Goal: Information Seeking & Learning: Learn about a topic

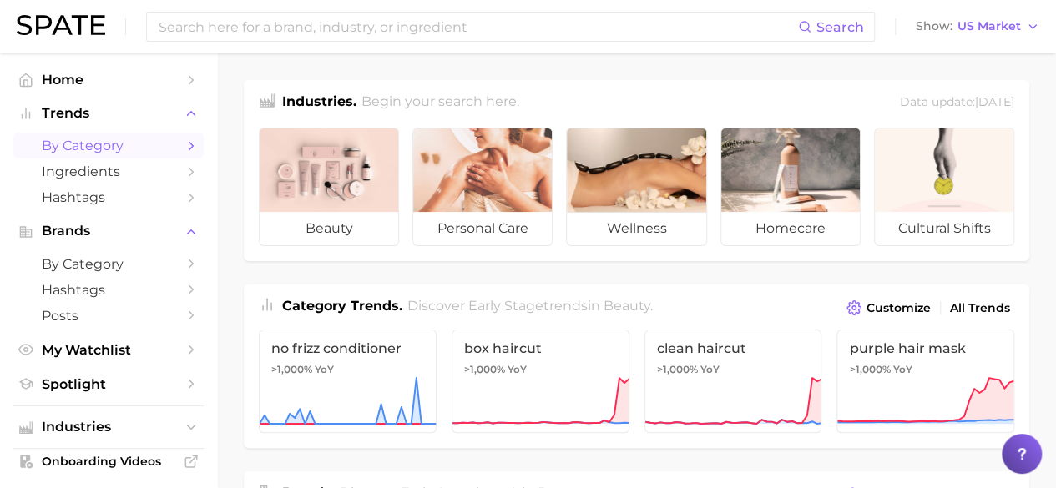
click at [115, 150] on span "by Category" at bounding box center [109, 146] width 134 height 16
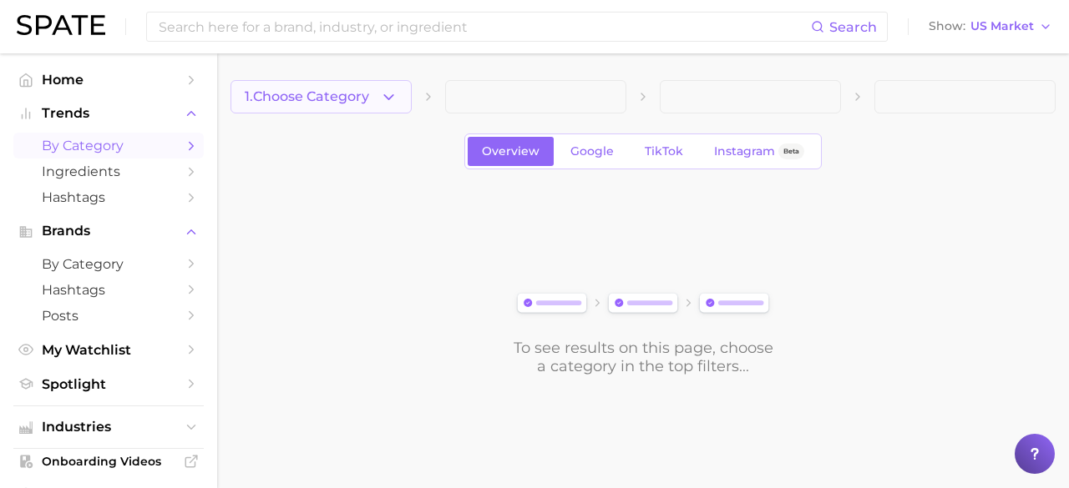
click at [387, 97] on polyline "button" at bounding box center [388, 96] width 9 height 4
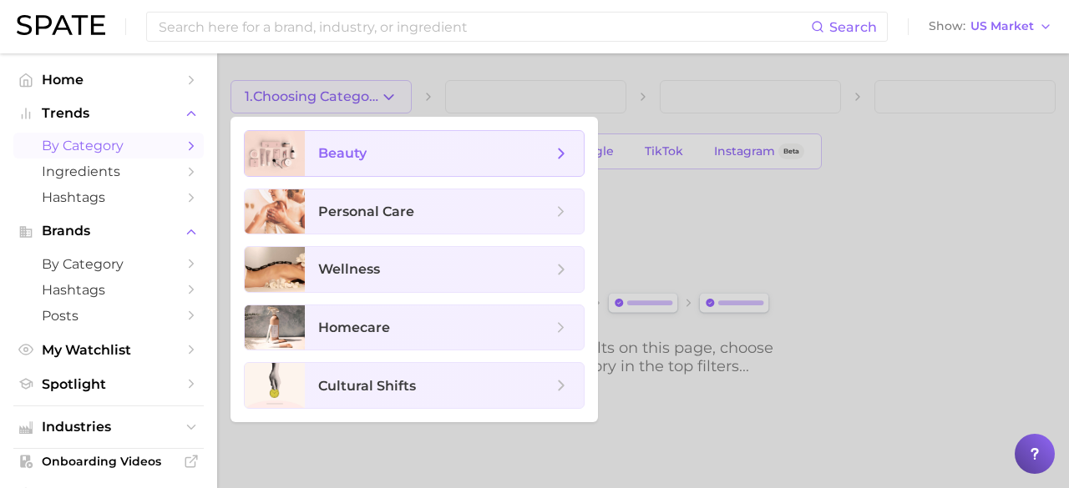
click at [372, 156] on span "beauty" at bounding box center [435, 153] width 234 height 18
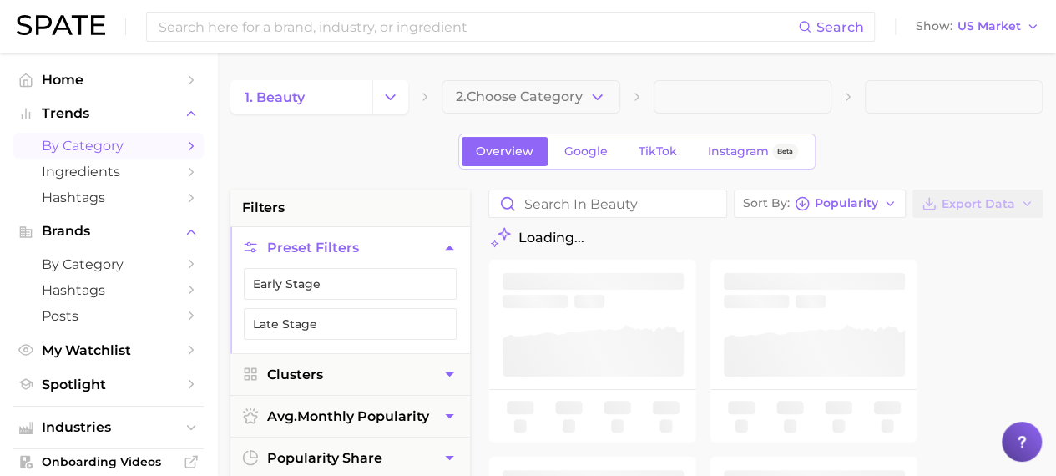
click at [525, 99] on span "2. Choose Category" at bounding box center [519, 96] width 127 height 15
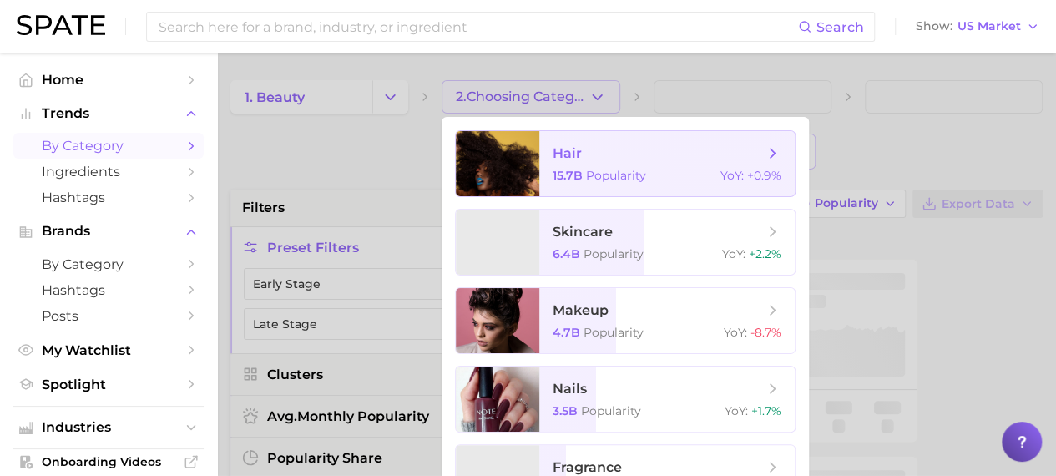
click at [549, 177] on span "hair 15.7b Popularity YoY : +0.9%" at bounding box center [666, 163] width 255 height 65
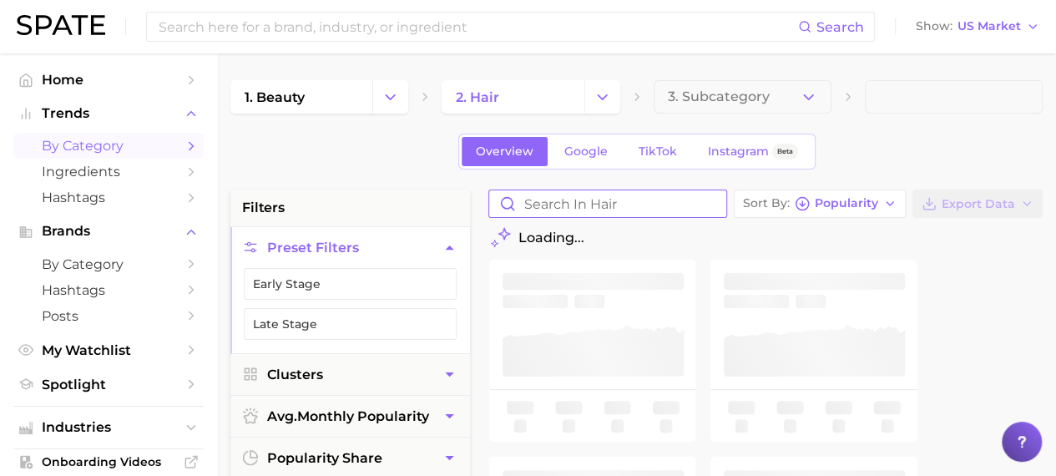
click at [648, 206] on input "Search in hair" at bounding box center [607, 203] width 237 height 27
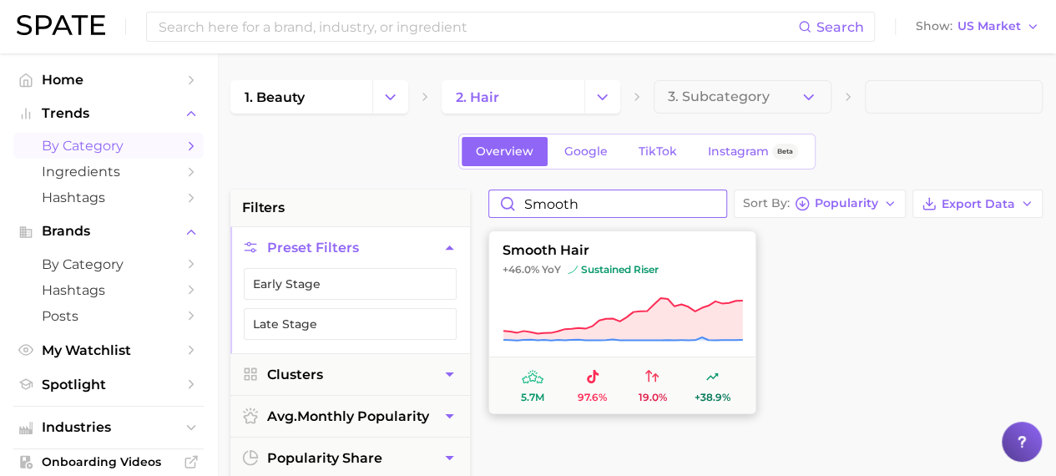
type input "smooth"
click at [611, 255] on span "smooth hair" at bounding box center [622, 250] width 266 height 15
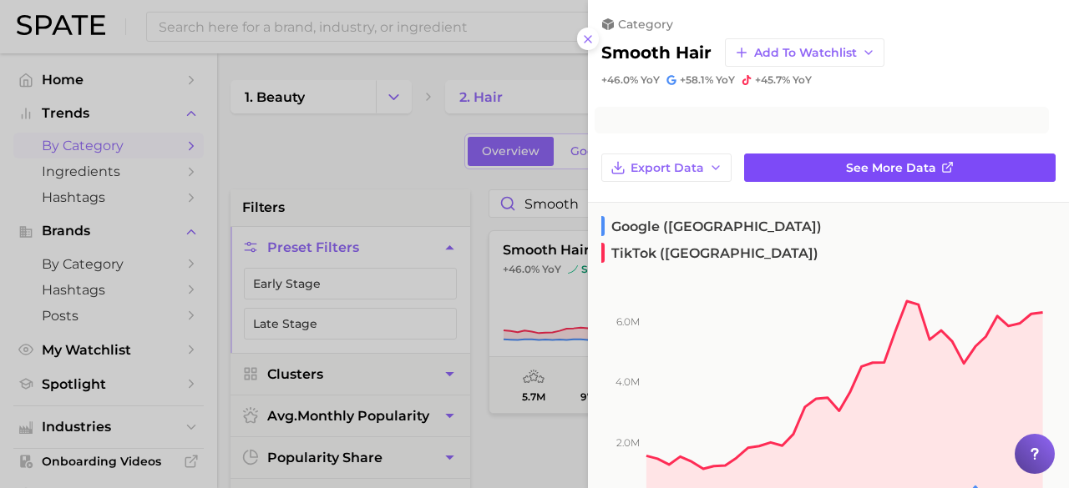
click at [823, 166] on link "See more data" at bounding box center [899, 168] width 311 height 28
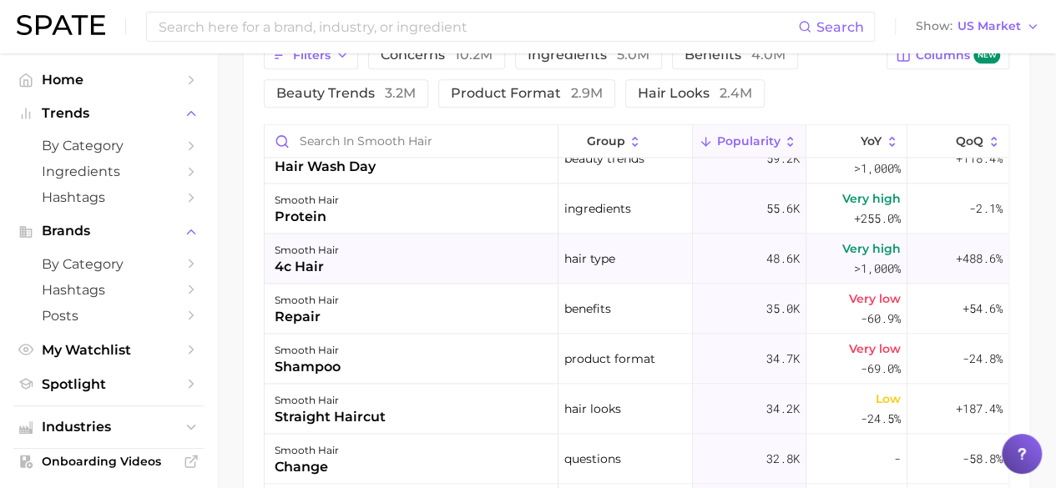
scroll to position [1169, 0]
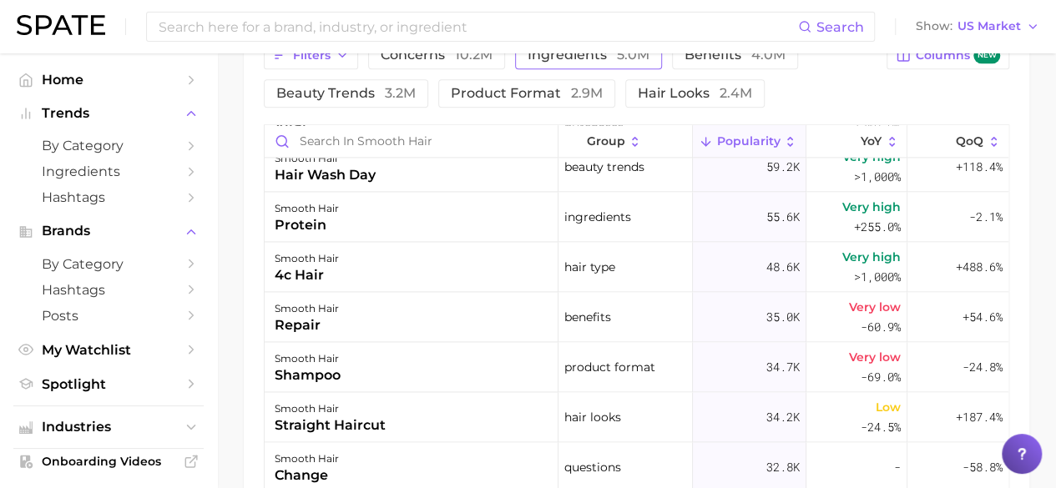
click at [589, 53] on span "ingredients 5.0m" at bounding box center [589, 54] width 122 height 13
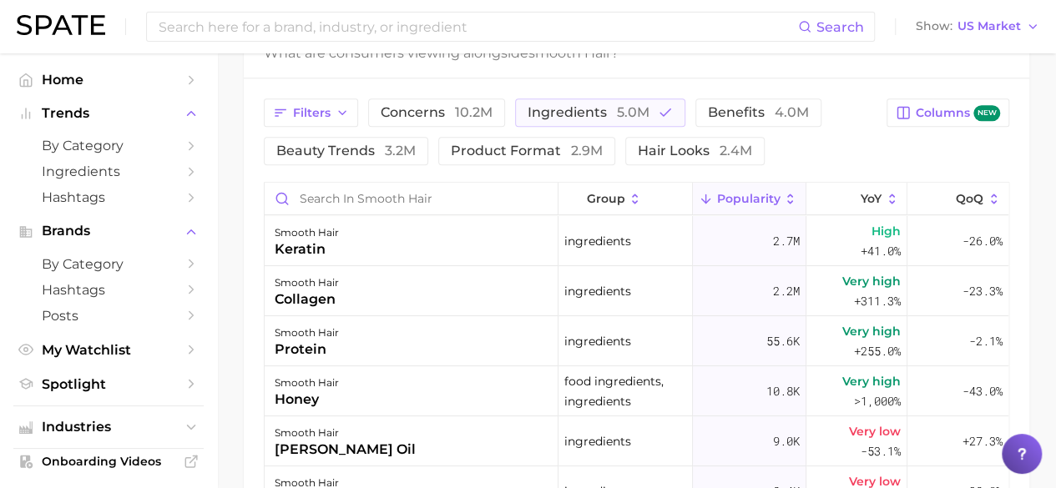
scroll to position [835, 0]
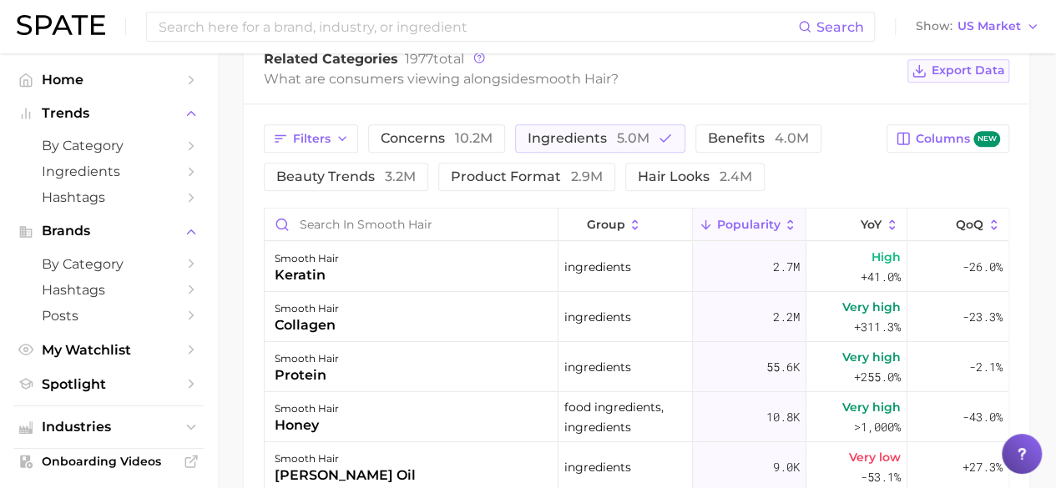
click at [976, 71] on span "Export Data" at bounding box center [968, 70] width 73 height 14
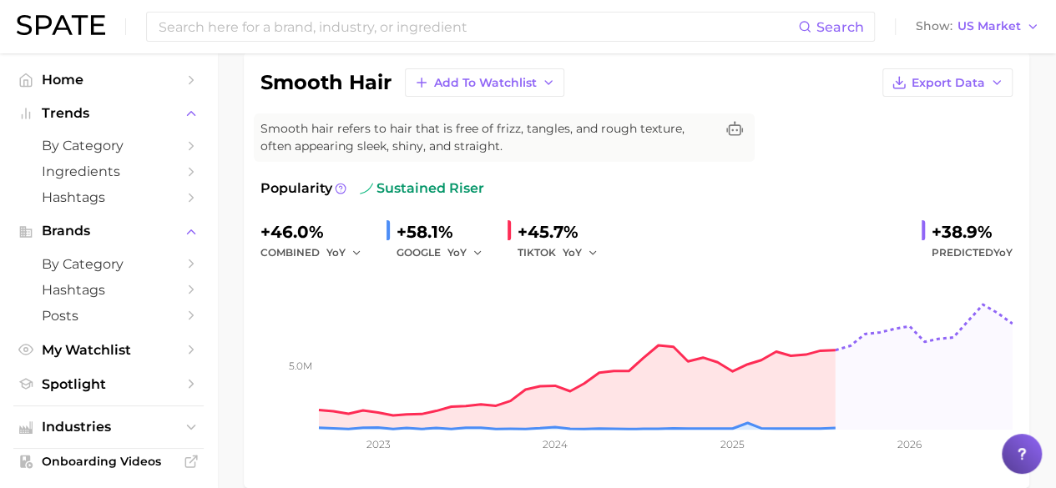
scroll to position [0, 0]
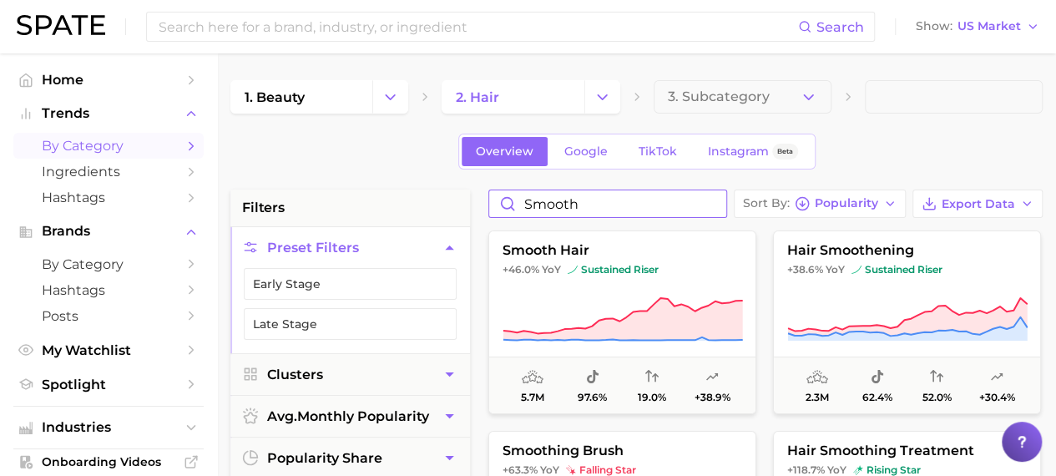
drag, startPoint x: 598, startPoint y: 210, endPoint x: 496, endPoint y: 208, distance: 101.9
click at [488, 215] on div "smooth Sort By Popularity Export Data" at bounding box center [765, 204] width 554 height 28
type input "gloss"
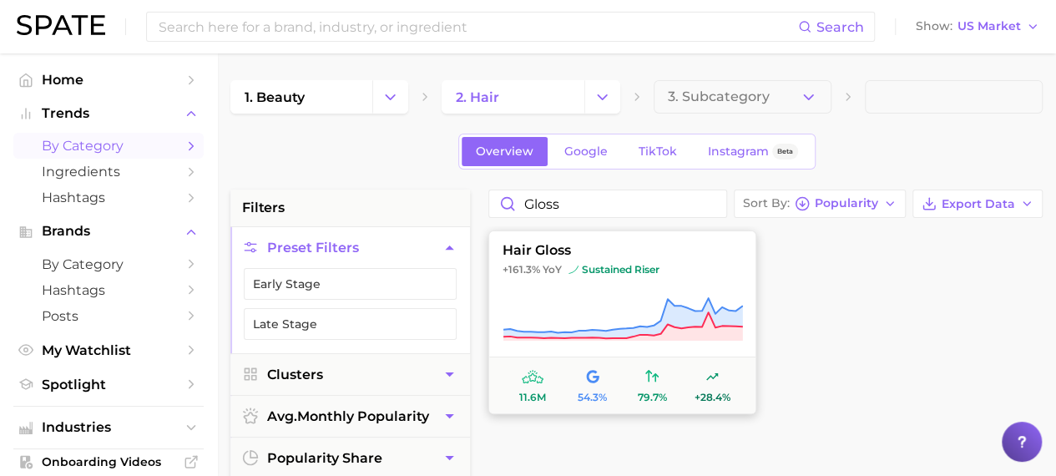
click at [566, 252] on span "hair gloss" at bounding box center [622, 250] width 266 height 15
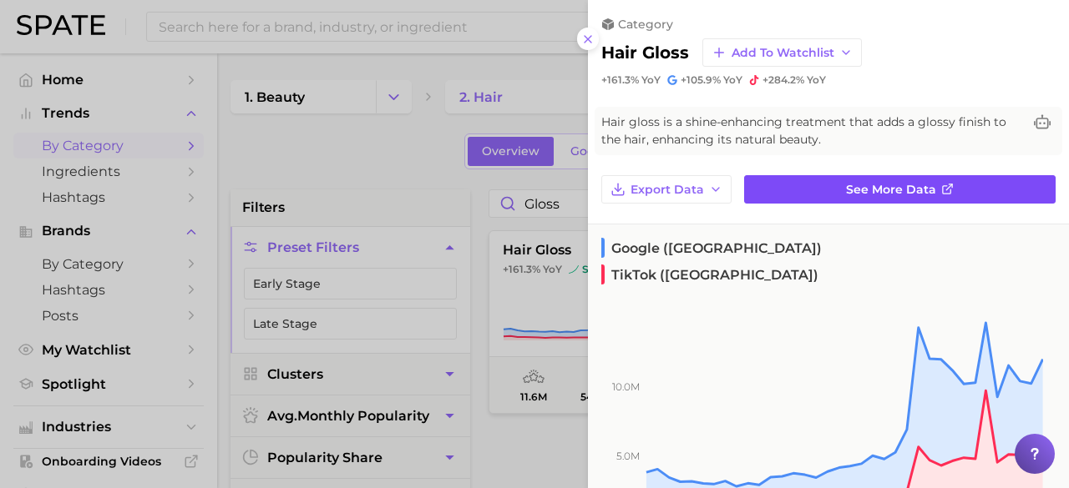
click at [823, 188] on link "See more data" at bounding box center [899, 189] width 311 height 28
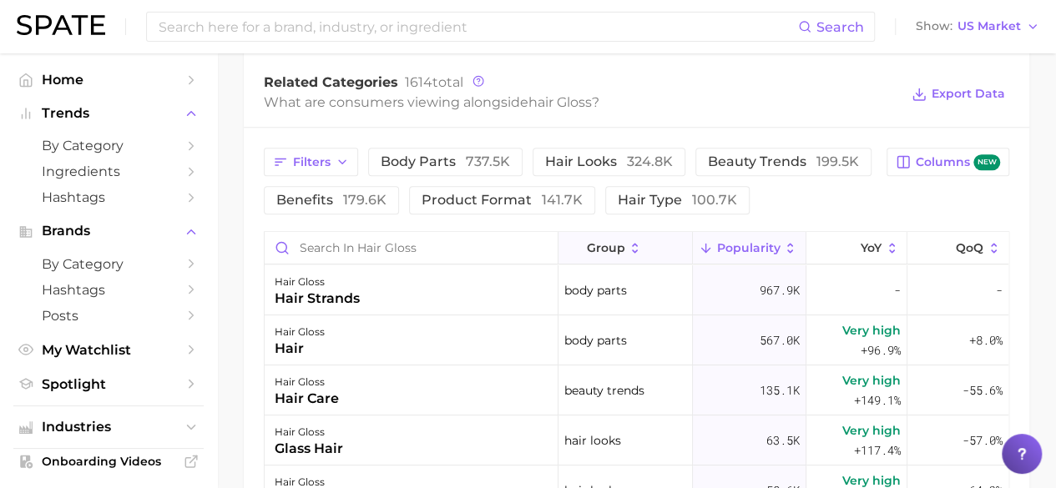
scroll to position [835, 0]
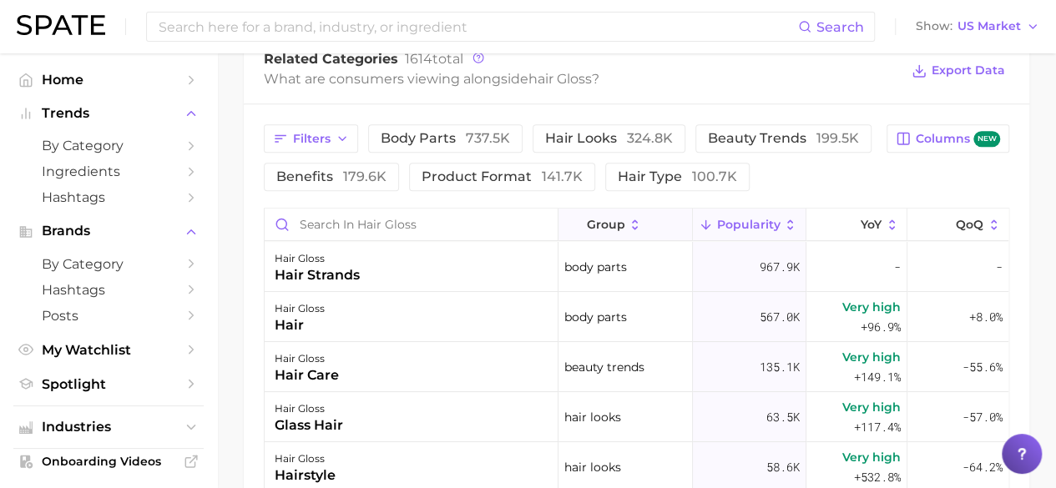
click at [629, 227] on icon at bounding box center [635, 225] width 15 height 15
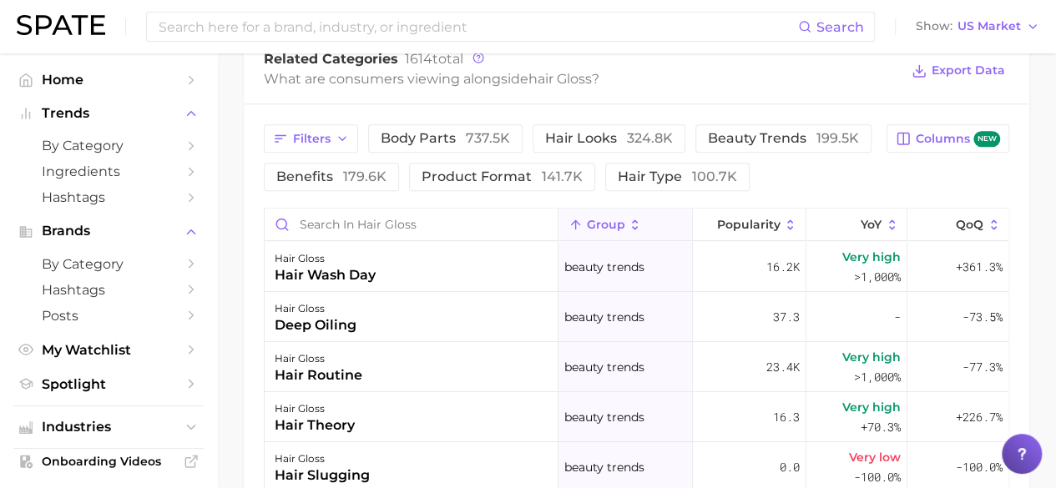
click at [629, 227] on icon at bounding box center [635, 225] width 15 height 15
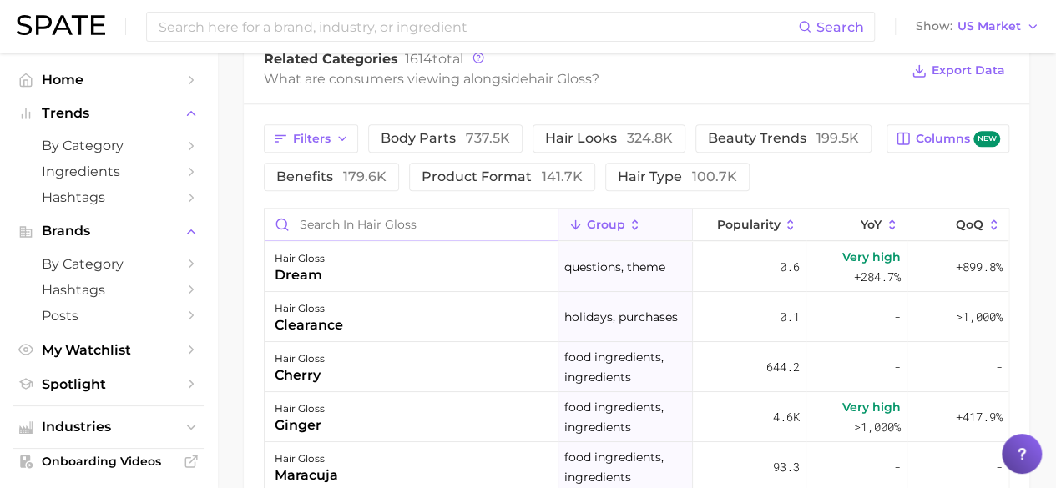
click at [451, 226] on input "Search in hair gloss" at bounding box center [411, 225] width 293 height 32
type input "ingredients"
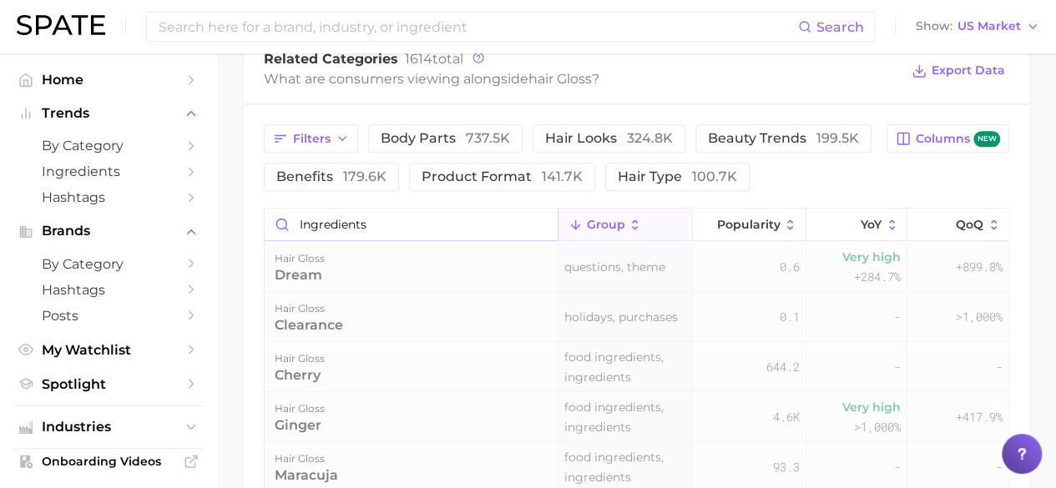
scroll to position [806, 0]
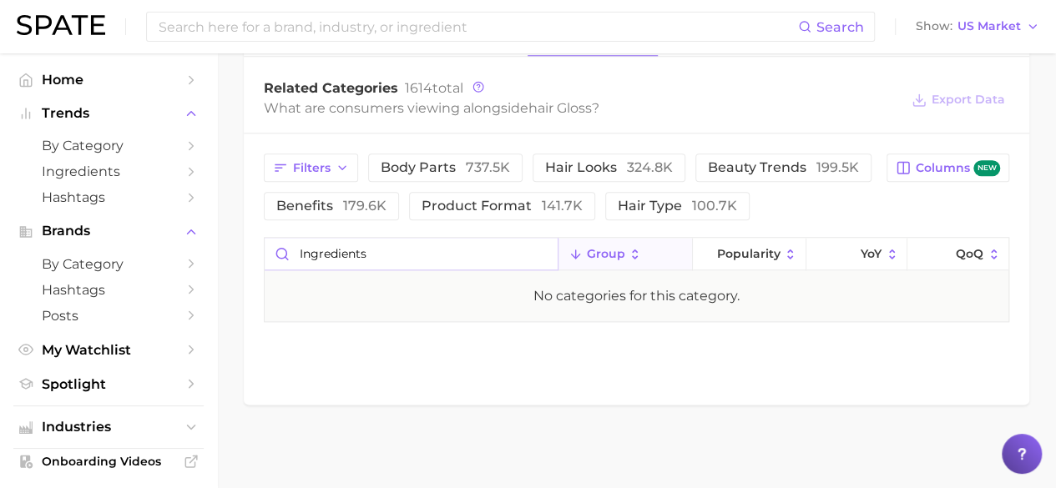
click at [544, 254] on input "ingredients" at bounding box center [411, 254] width 293 height 32
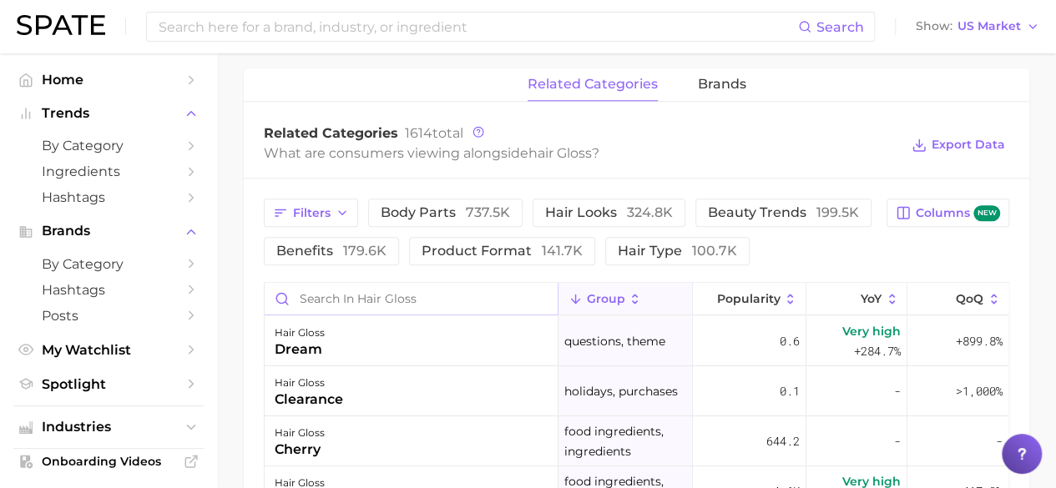
scroll to position [668, 0]
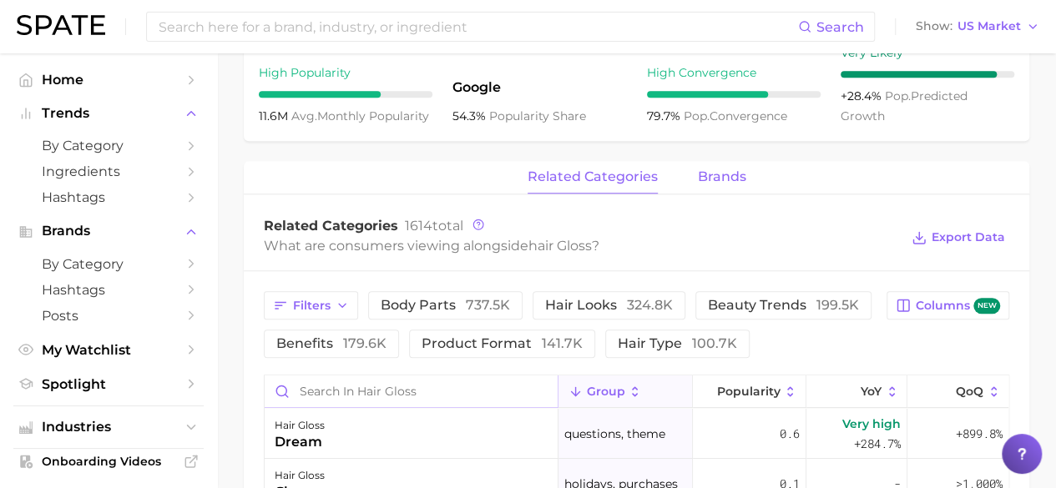
click at [731, 179] on span "brands" at bounding box center [722, 176] width 48 height 15
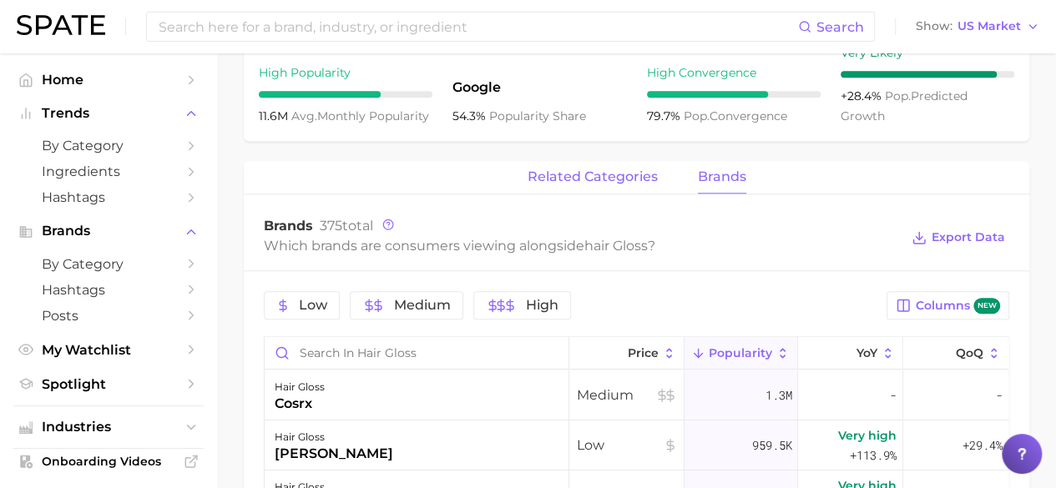
click at [623, 182] on span "related categories" at bounding box center [593, 176] width 130 height 15
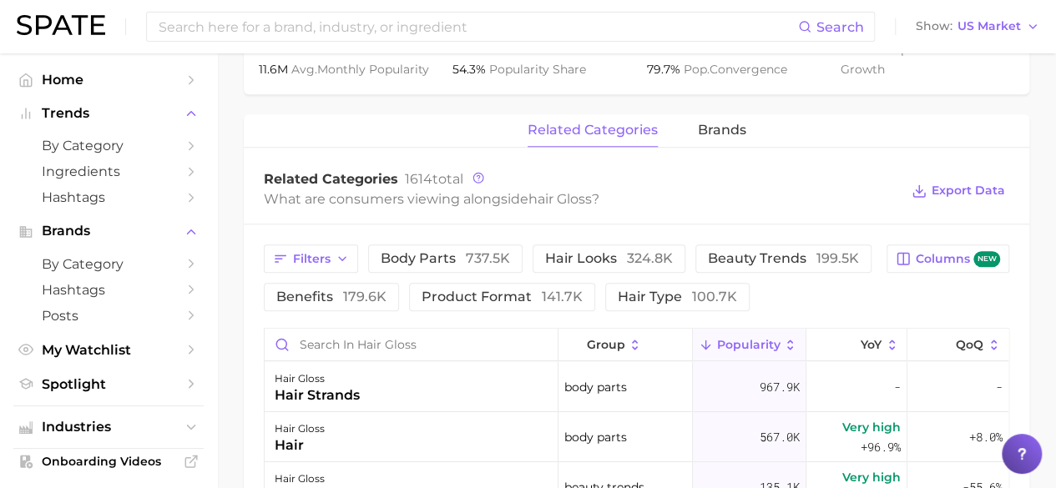
scroll to position [835, 0]
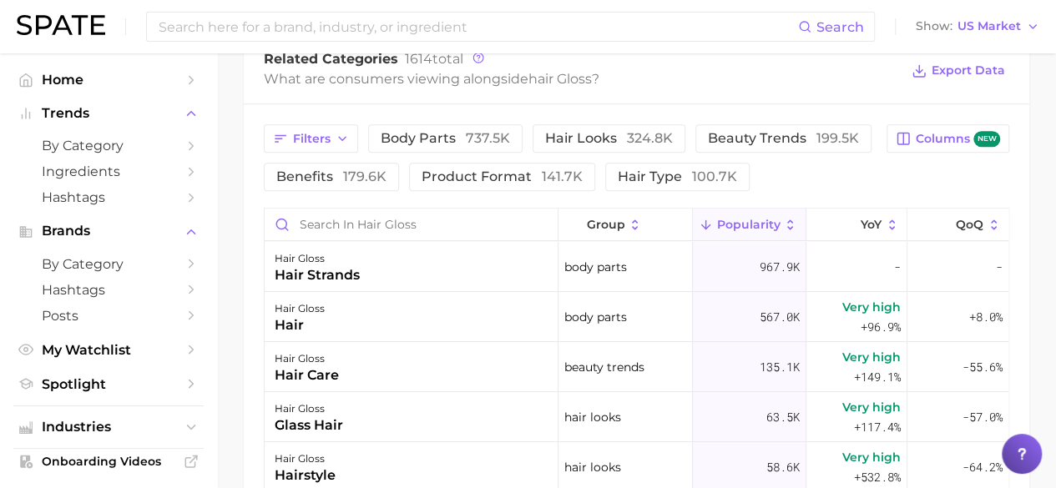
click at [699, 219] on icon at bounding box center [706, 225] width 15 height 15
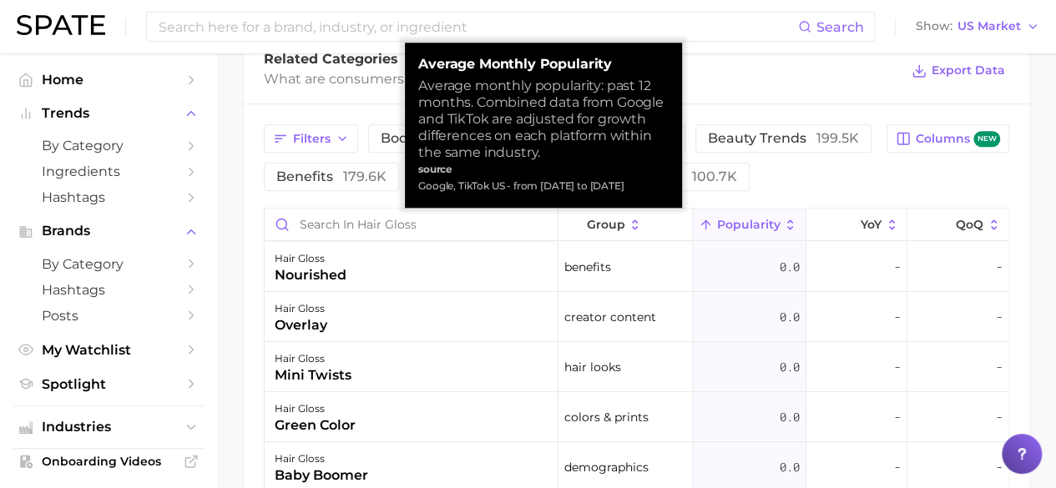
click at [783, 225] on icon at bounding box center [790, 225] width 15 height 15
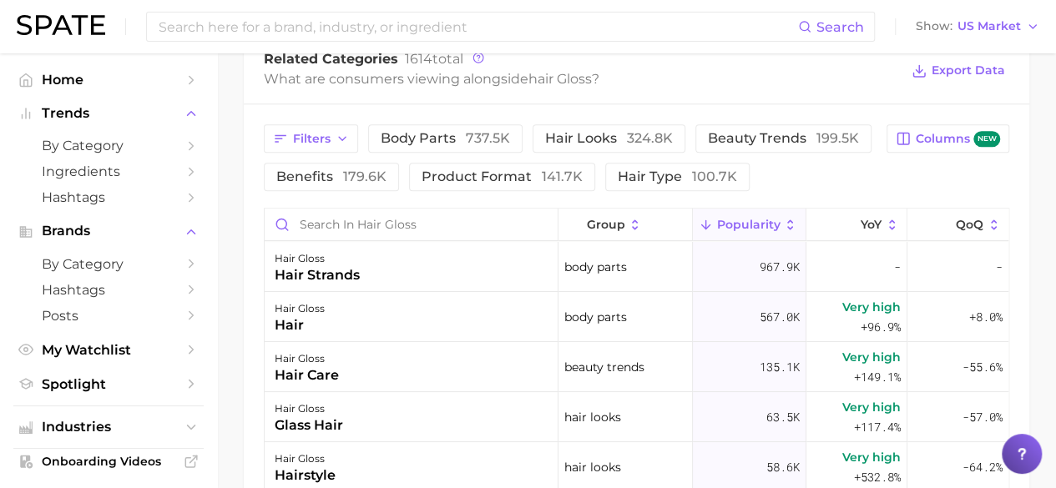
click at [783, 190] on div "Filters body parts 737.5k hair looks 324.8k beauty trends 199.5k benefits 179.6…" at bounding box center [570, 157] width 613 height 67
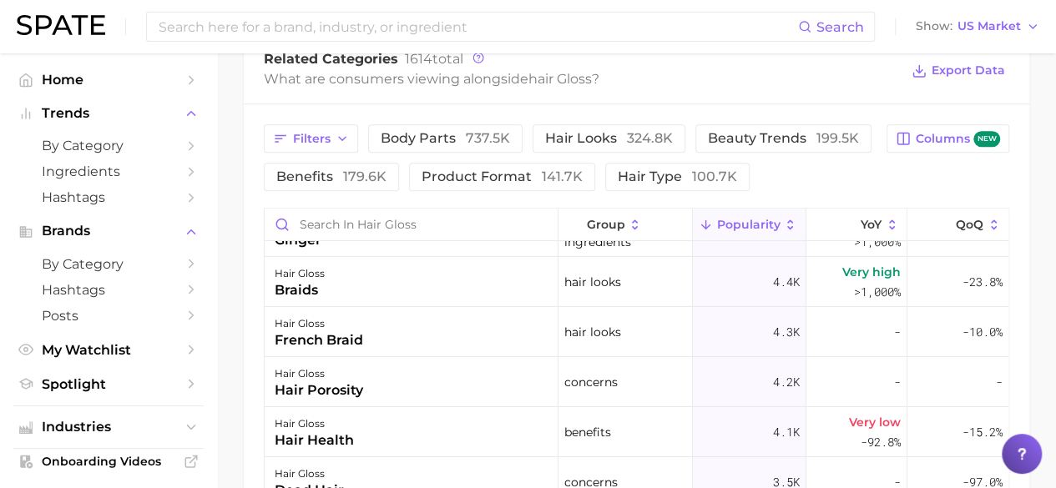
scroll to position [2922, 0]
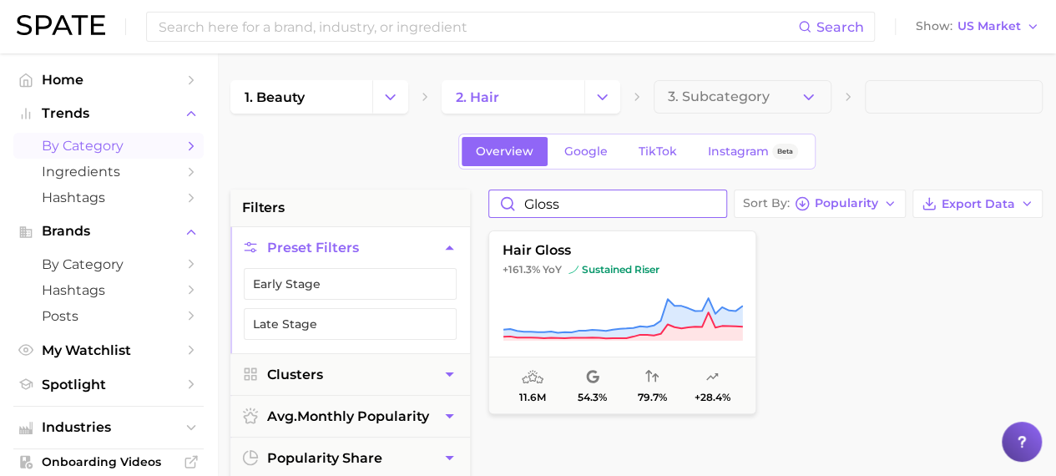
drag, startPoint x: 561, startPoint y: 208, endPoint x: 510, endPoint y: 205, distance: 51.0
click at [510, 210] on input "gloss" at bounding box center [607, 203] width 237 height 27
type input "fluffy"
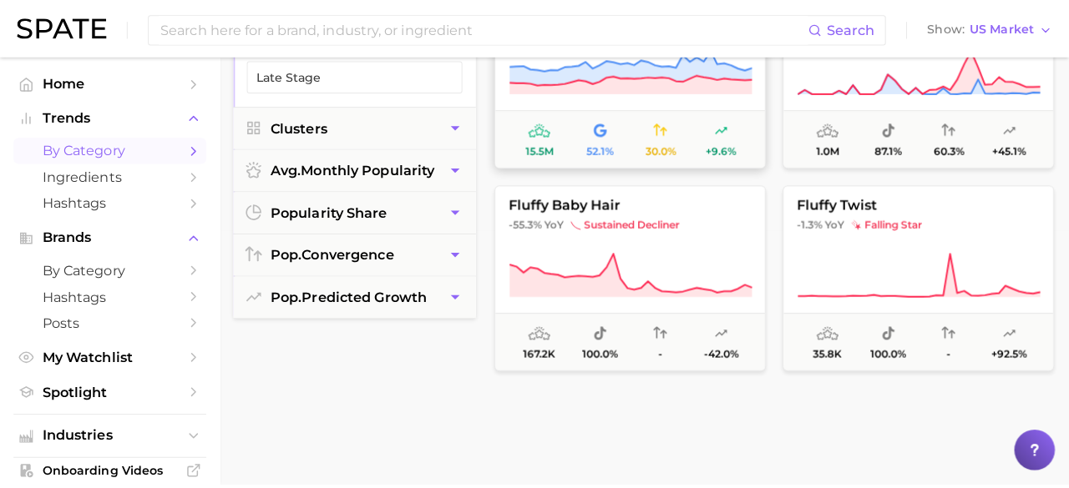
scroll to position [83, 0]
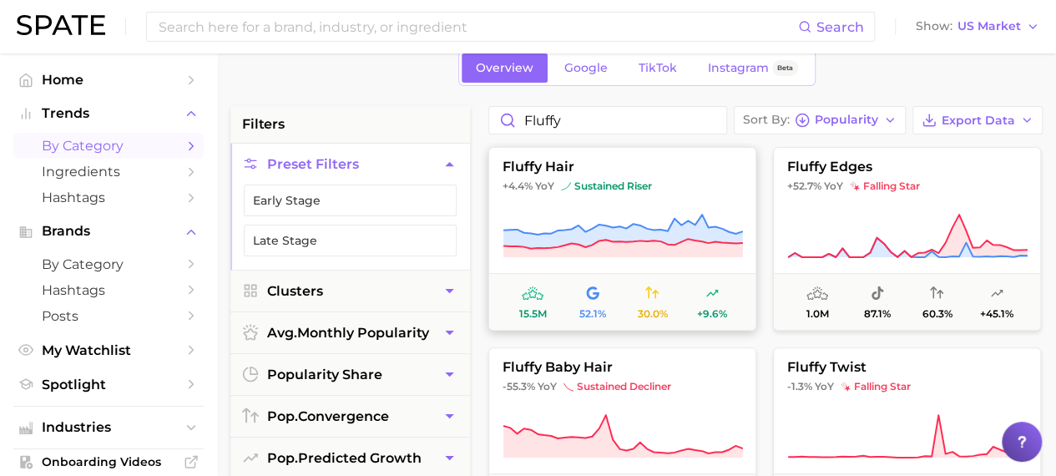
click at [569, 175] on button "fluffy hair +4.4% YoY sustained riser 15.5m 52.1% 30.0% +9.6%" at bounding box center [622, 239] width 268 height 184
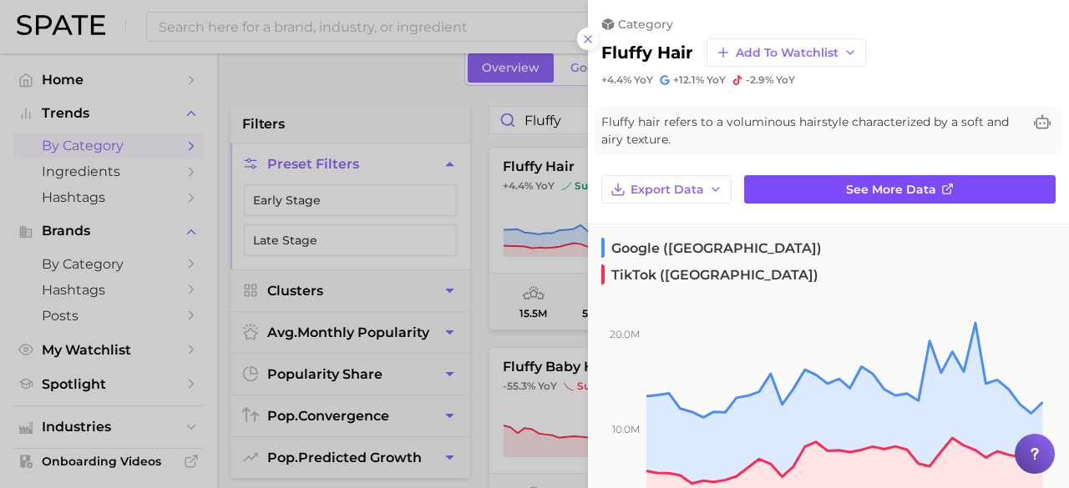
click at [893, 190] on span "See more data" at bounding box center [891, 190] width 90 height 14
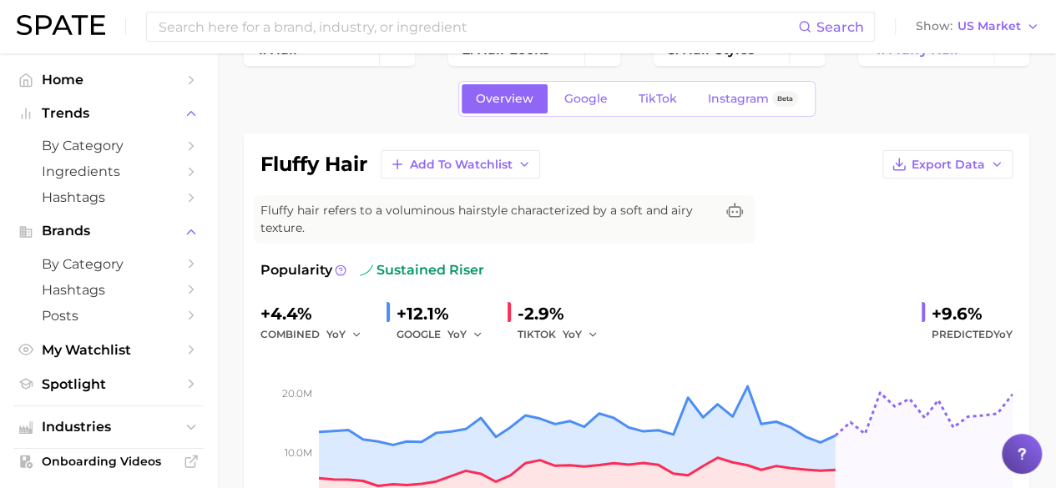
scroll to position [83, 0]
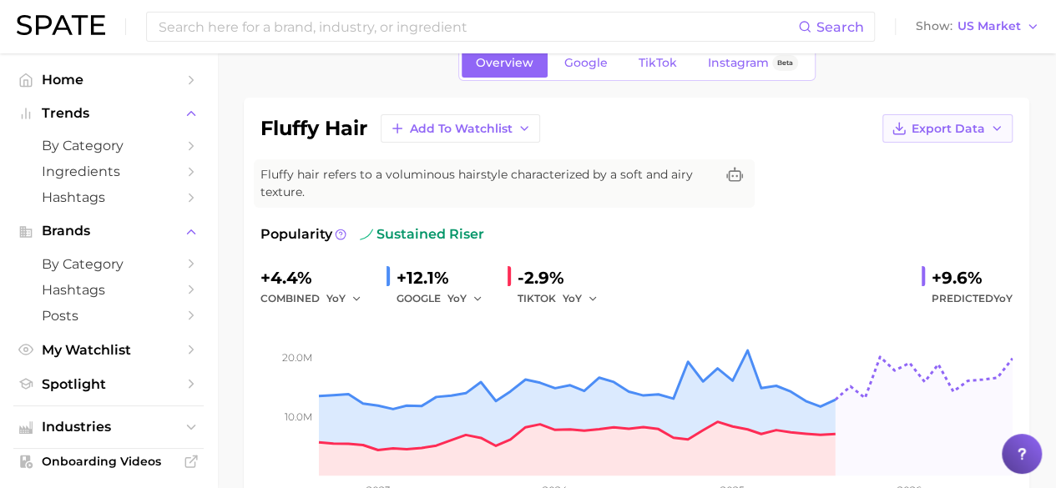
click at [948, 132] on span "Export Data" at bounding box center [948, 129] width 73 height 14
click at [929, 183] on span "Time Series Image" at bounding box center [914, 190] width 112 height 14
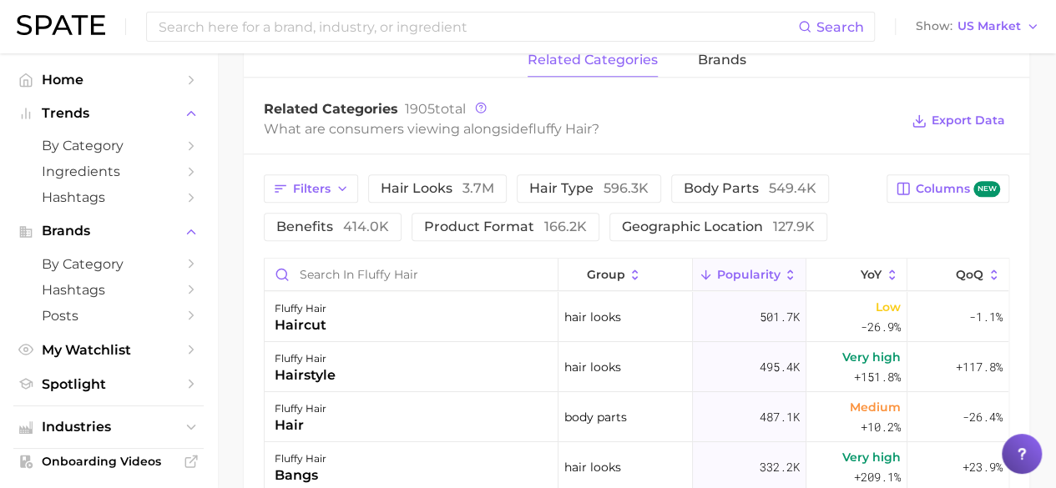
scroll to position [812, 0]
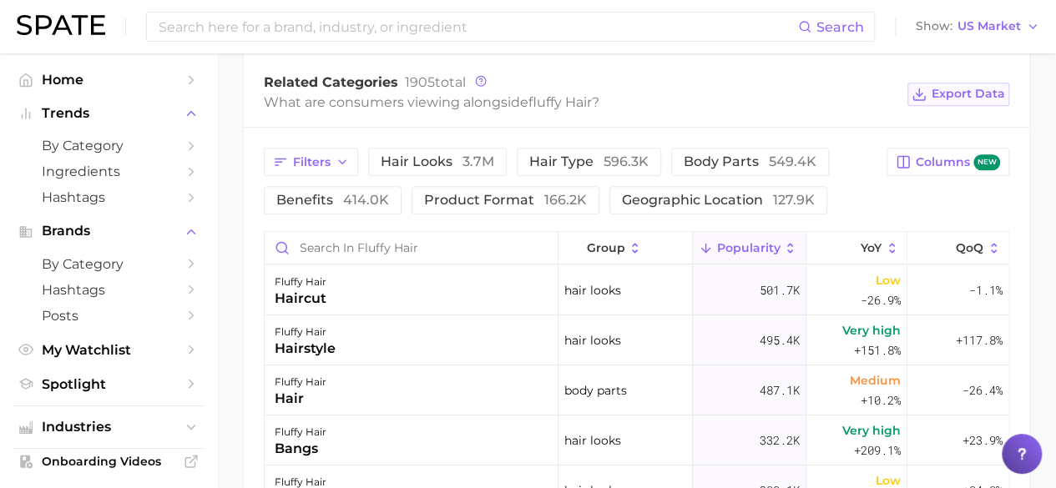
click at [949, 90] on span "Export Data" at bounding box center [968, 94] width 73 height 14
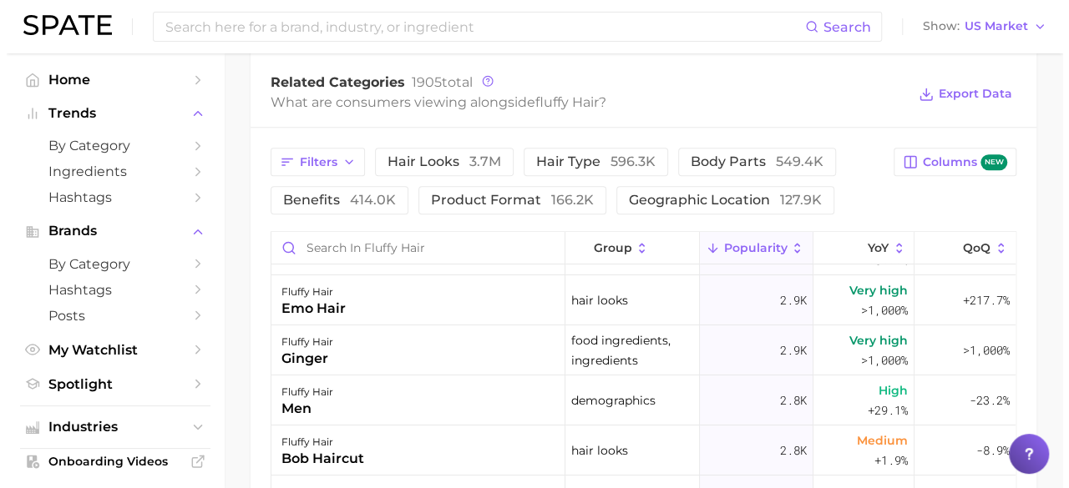
scroll to position [6179, 0]
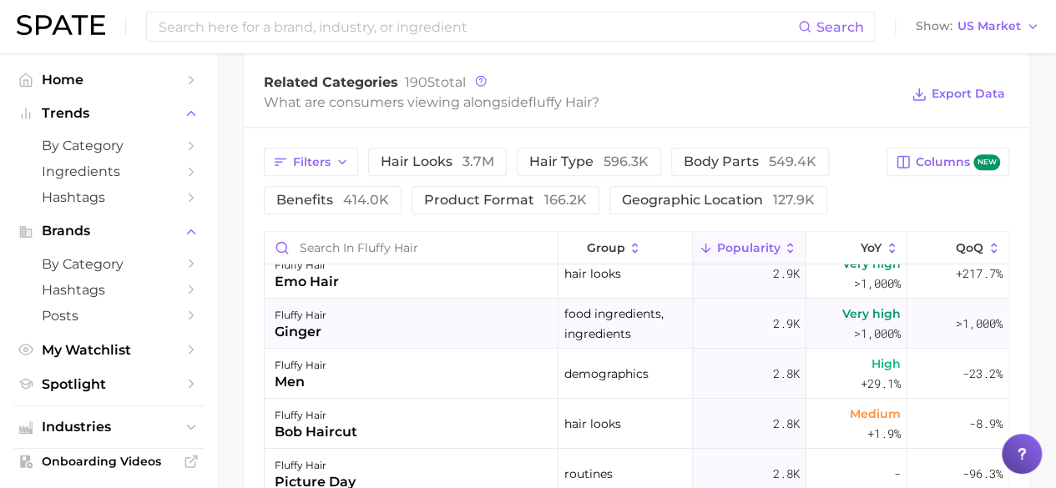
click at [417, 336] on div "fluffy hair ginger" at bounding box center [412, 324] width 294 height 50
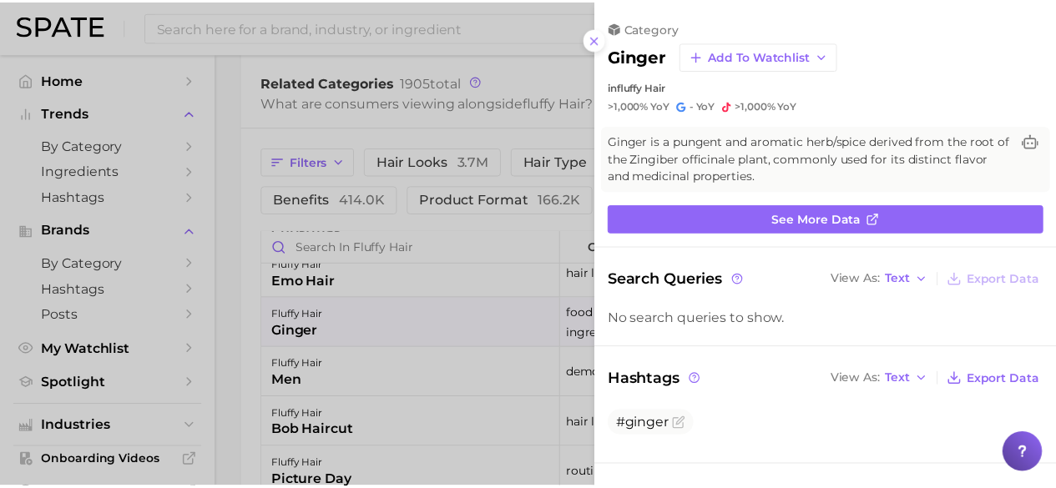
scroll to position [0, 0]
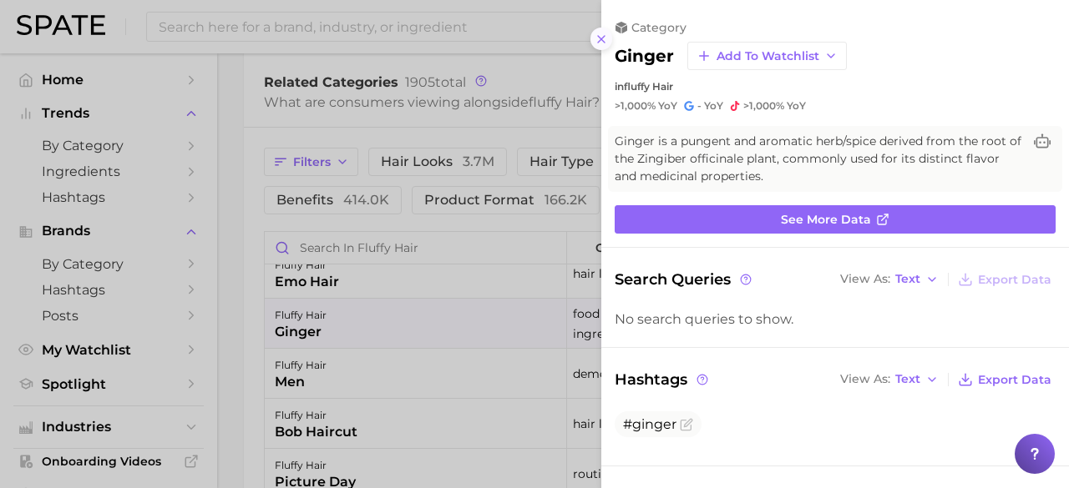
click at [607, 34] on icon at bounding box center [600, 39] width 13 height 13
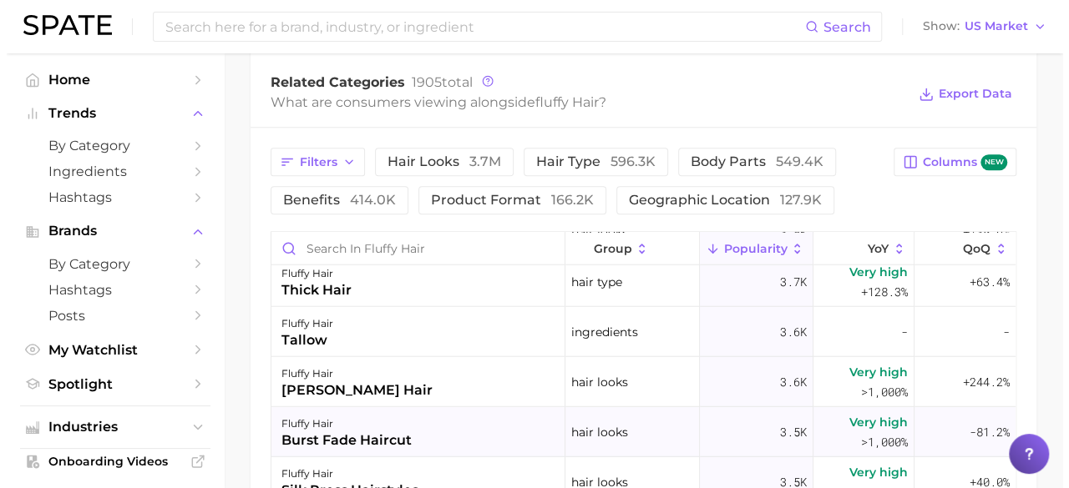
scroll to position [5344, 0]
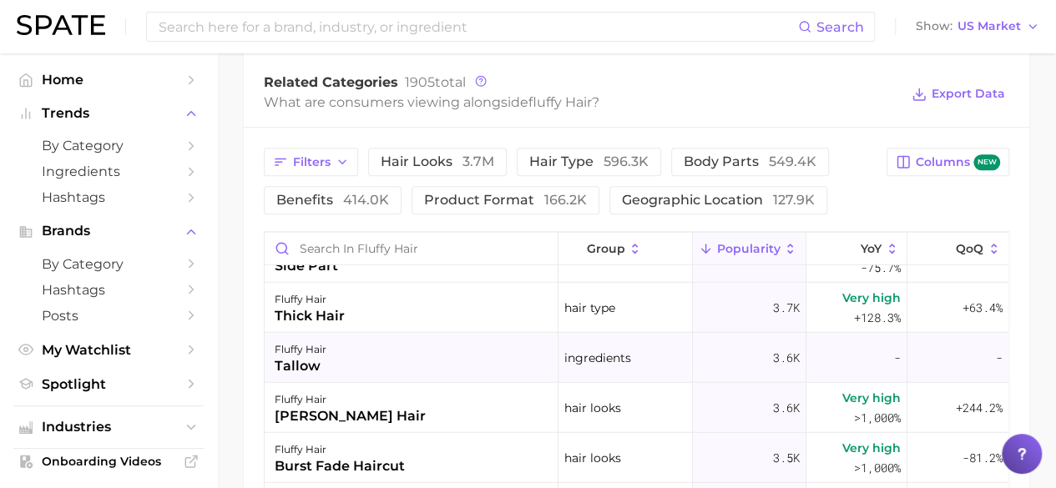
click at [356, 352] on div "fluffy hair tallow" at bounding box center [412, 357] width 294 height 50
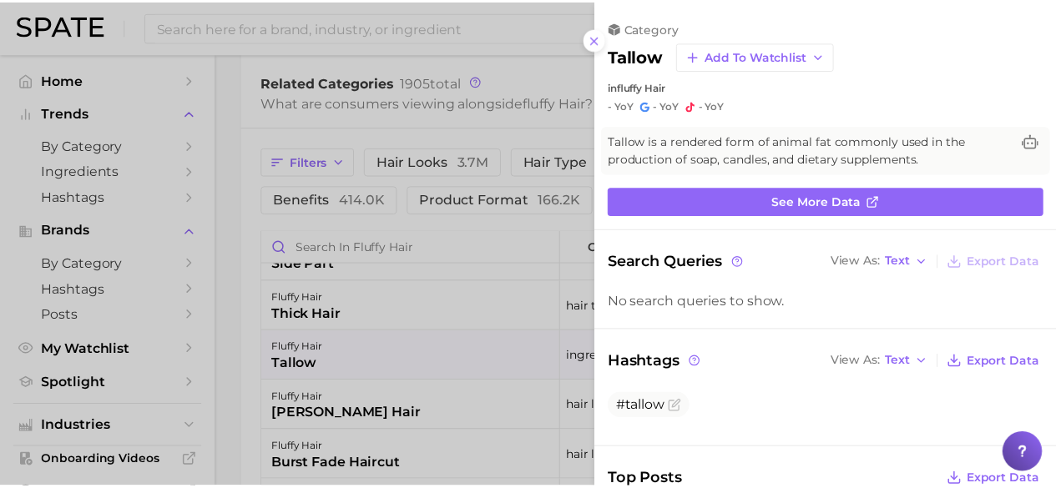
scroll to position [0, 0]
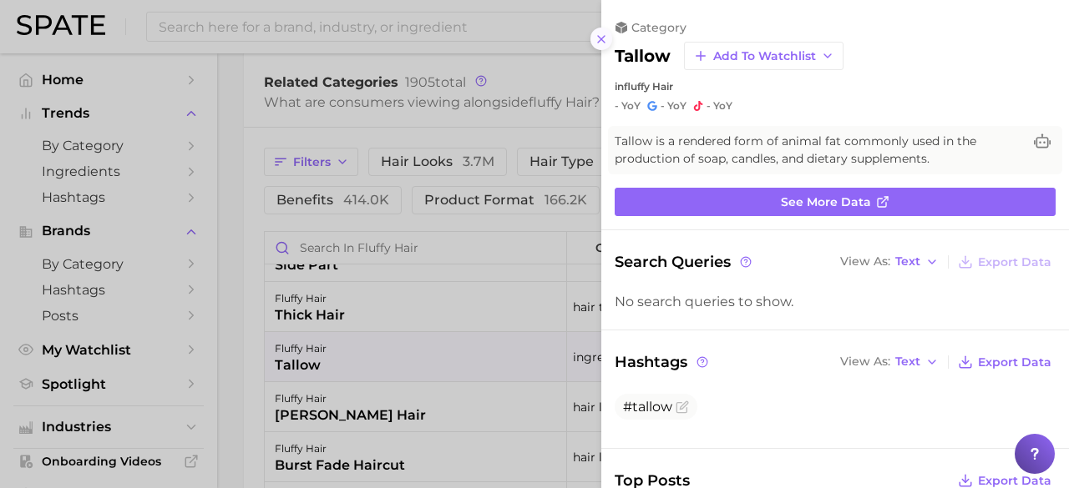
click at [610, 43] on button at bounding box center [601, 39] width 23 height 23
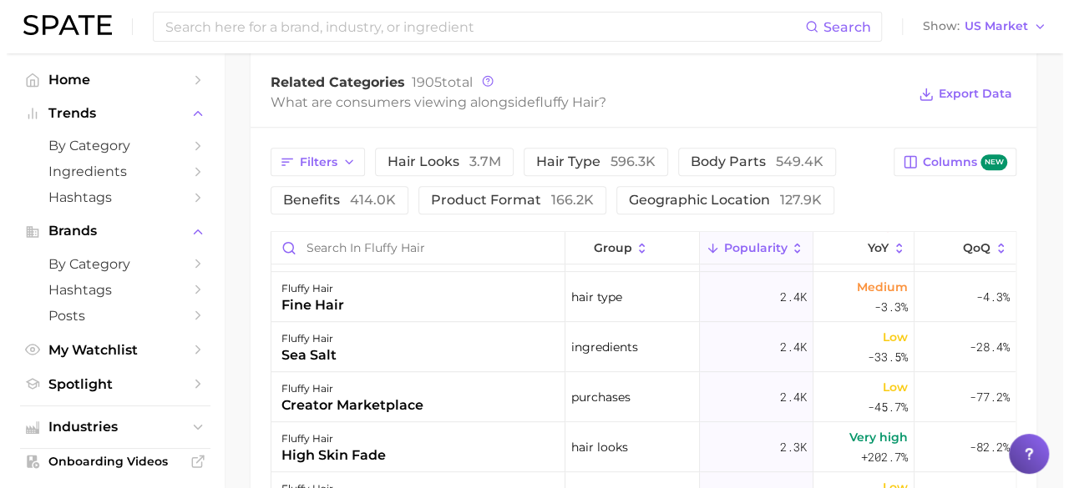
scroll to position [6763, 0]
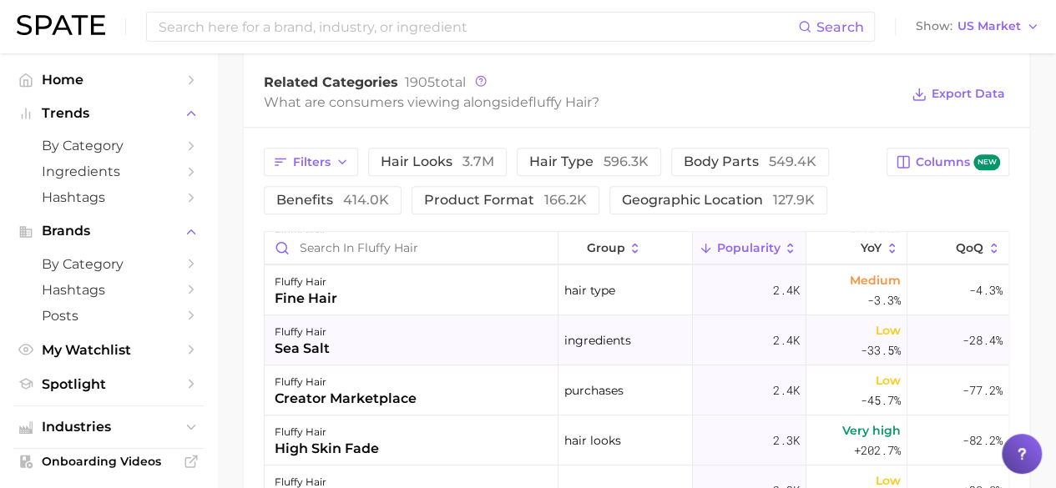
click at [427, 328] on div "fluffy hair sea salt" at bounding box center [412, 341] width 294 height 50
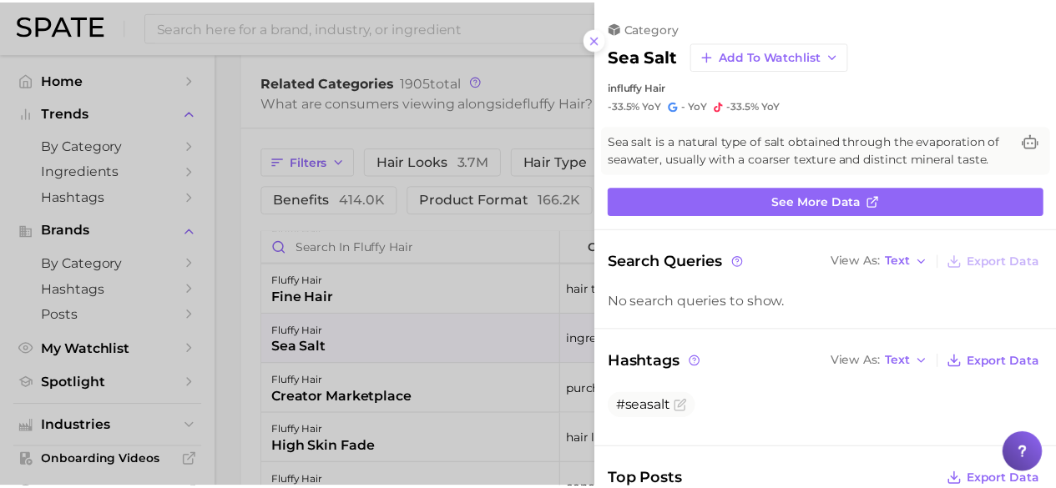
scroll to position [0, 0]
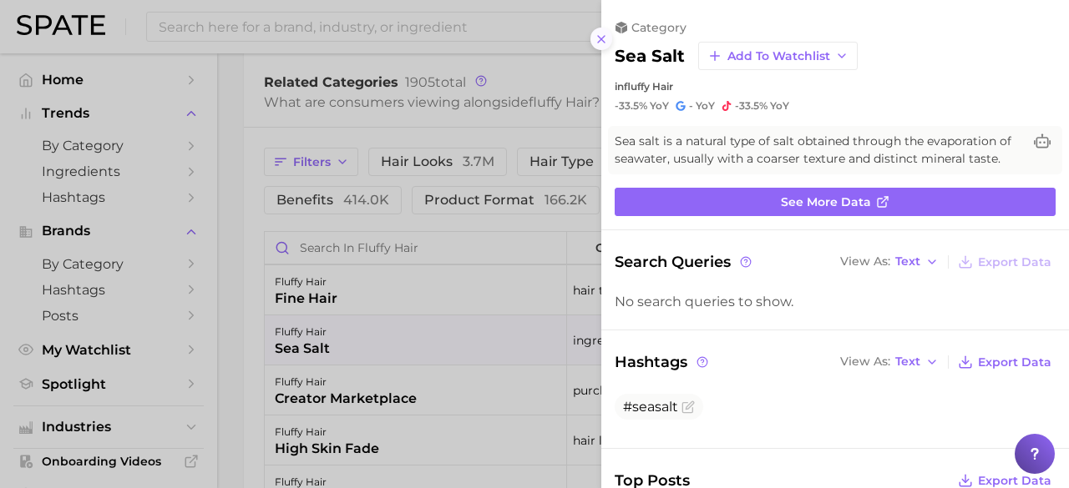
click at [606, 41] on icon at bounding box center [600, 39] width 13 height 13
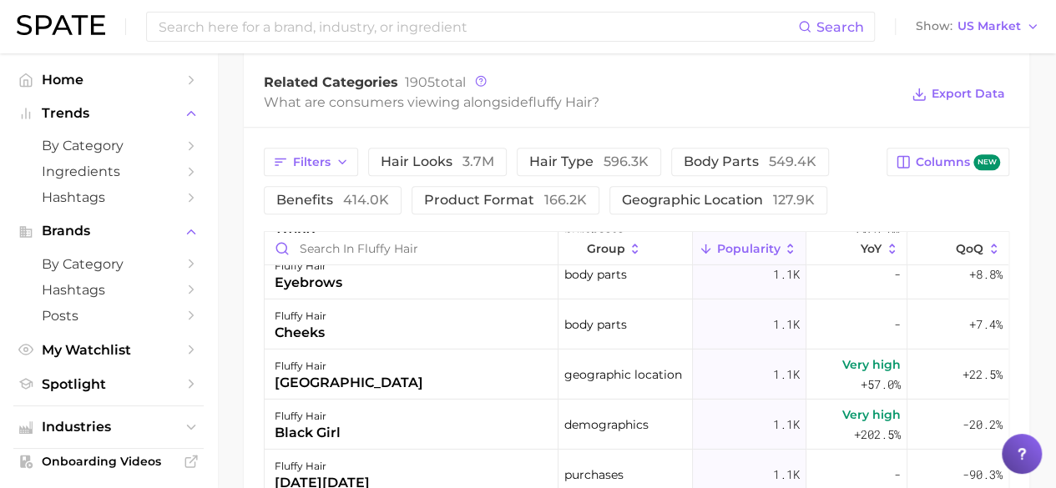
scroll to position [9101, 0]
